Goal: Task Accomplishment & Management: Manage account settings

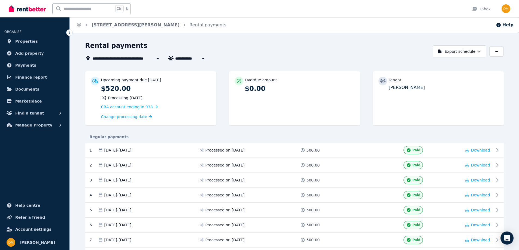
click at [94, 55] on span "[STREET_ADDRESS][PERSON_NAME]" at bounding box center [131, 58] width 79 height 7
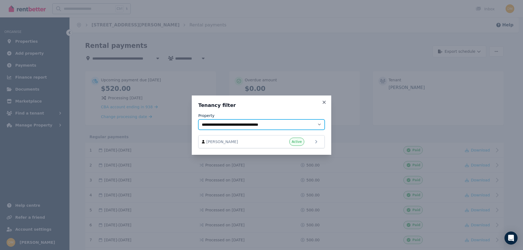
click at [286, 126] on select "**********" at bounding box center [261, 125] width 126 height 10
select select "**********"
click at [198, 120] on select "**********" at bounding box center [261, 125] width 126 height 10
click at [243, 144] on span "[PERSON_NAME]" at bounding box center [237, 141] width 62 height 5
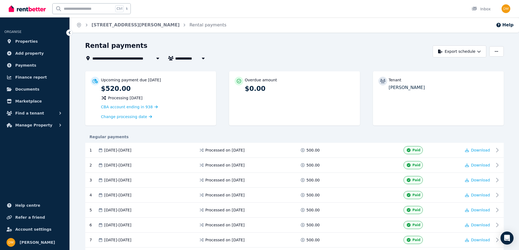
type input "**********"
click at [33, 77] on span "Finance report" at bounding box center [31, 77] width 32 height 7
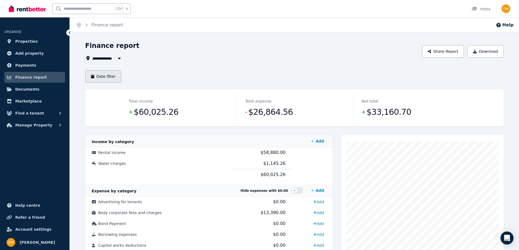
click at [107, 79] on button "Date filter" at bounding box center [103, 76] width 36 height 13
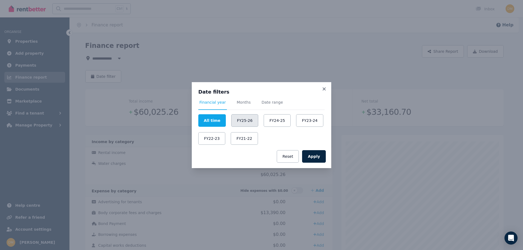
click at [242, 120] on button "FY25-26" at bounding box center [244, 120] width 27 height 13
click at [246, 137] on button "FY21-22" at bounding box center [244, 138] width 27 height 13
click at [318, 159] on button "Apply" at bounding box center [314, 156] width 24 height 13
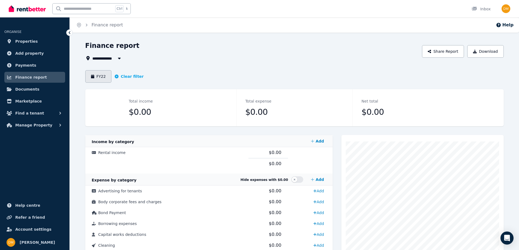
click at [105, 77] on button "FY22" at bounding box center [98, 76] width 26 height 13
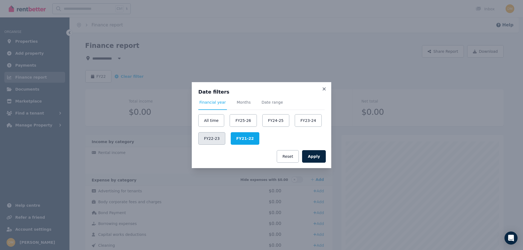
click at [212, 136] on button "FY22-23" at bounding box center [211, 138] width 27 height 13
click at [314, 158] on button "Apply" at bounding box center [314, 156] width 24 height 13
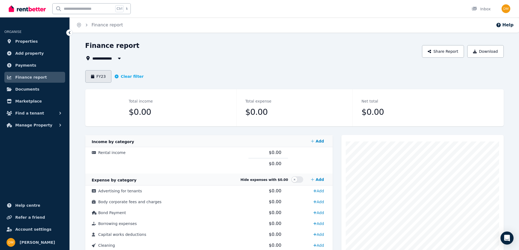
click at [104, 77] on button "FY23" at bounding box center [98, 76] width 26 height 13
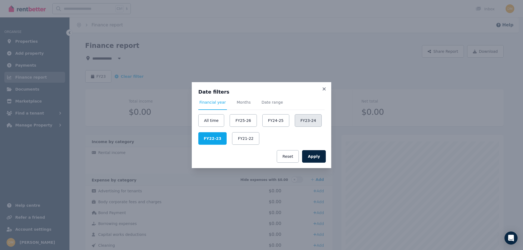
click at [295, 120] on button "FY23-24" at bounding box center [308, 120] width 27 height 13
click at [322, 158] on button "Apply" at bounding box center [314, 156] width 24 height 13
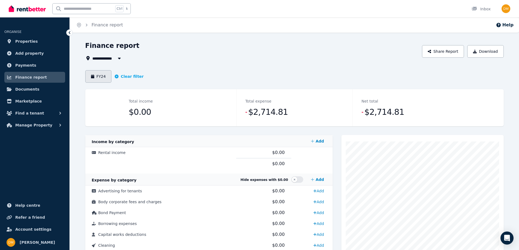
click at [97, 77] on button "FY24" at bounding box center [98, 76] width 26 height 13
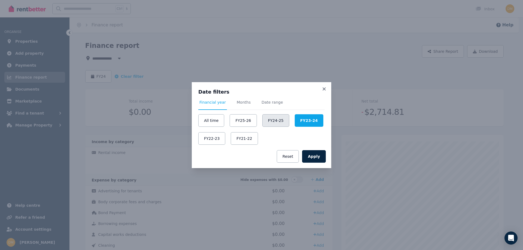
click at [274, 121] on button "FY24-25" at bounding box center [275, 120] width 27 height 13
click at [323, 88] on icon at bounding box center [323, 89] width 5 height 5
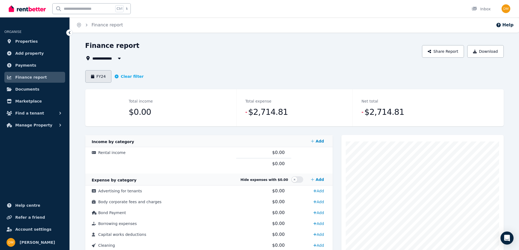
click at [90, 77] on button "FY24" at bounding box center [98, 76] width 26 height 13
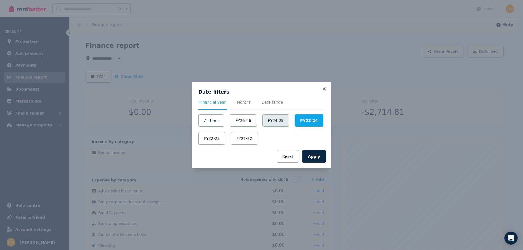
click at [272, 121] on button "FY24-25" at bounding box center [275, 120] width 27 height 13
click at [319, 158] on button "Apply" at bounding box center [314, 156] width 24 height 13
